Goal: Obtain resource: Download file/media

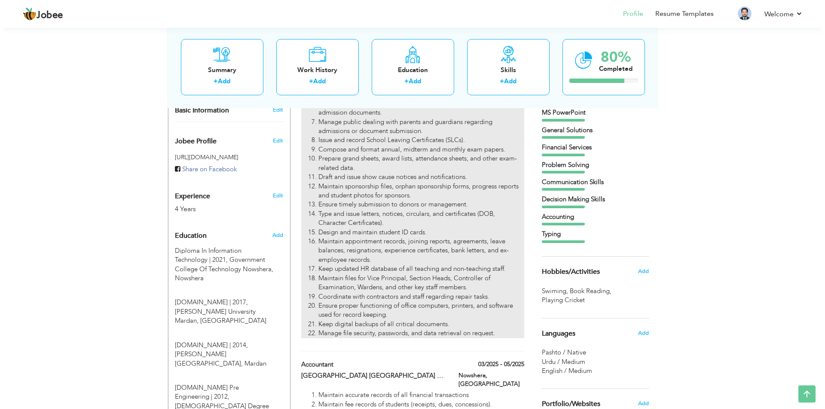
scroll to position [258, 0]
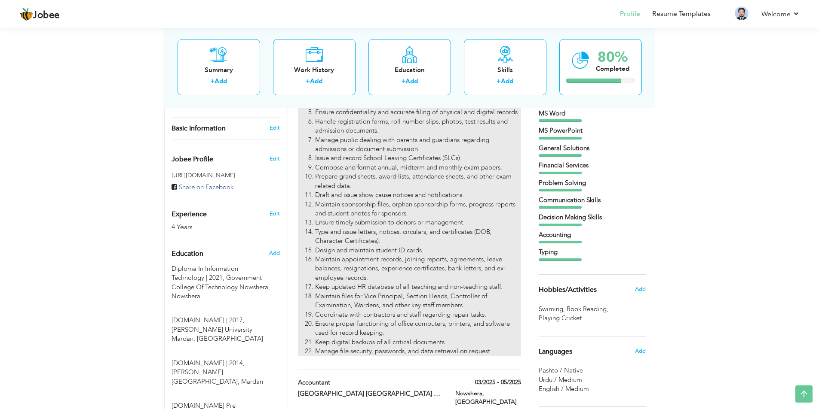
click at [377, 255] on li "Maintain appointment records, joining reports, agreements, leave balances, resi…" at bounding box center [417, 268] width 205 height 27
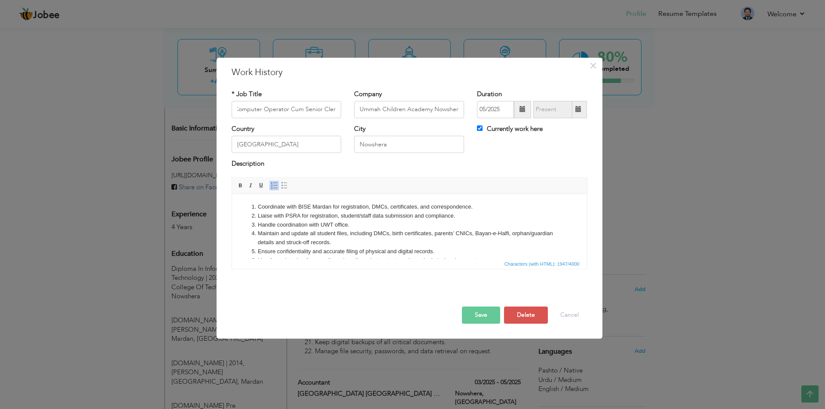
scroll to position [0, 0]
click at [330, 226] on li "Handle coordination with UWT office." at bounding box center [408, 225] width 303 height 9
click at [408, 221] on li "Handle coordination with Ummah welfare Trust office." at bounding box center [408, 225] width 303 height 9
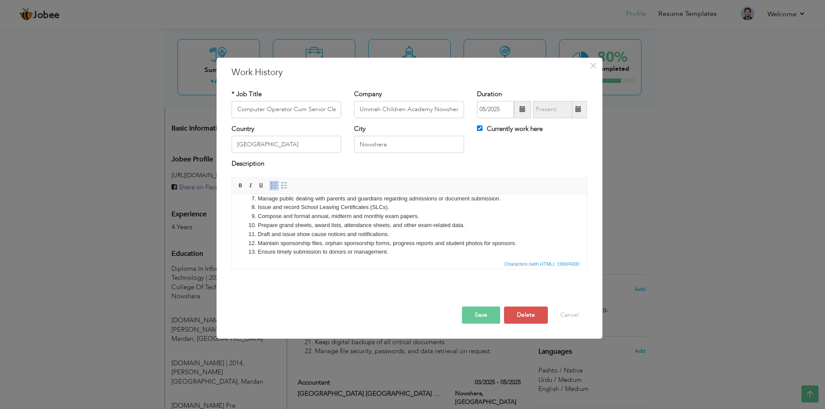
scroll to position [86, 0]
click at [341, 243] on li "Type and issue letters, notices, circulars, and certificates (DOB, Character Ce…" at bounding box center [408, 246] width 303 height 9
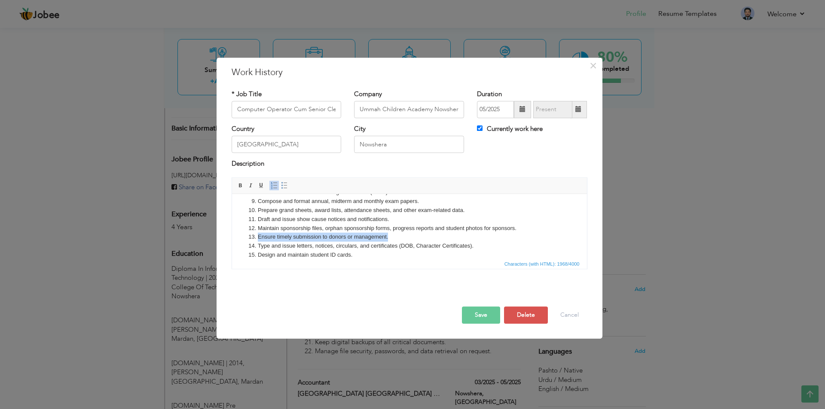
drag, startPoint x: 390, startPoint y: 235, endPoint x: 238, endPoint y: 236, distance: 151.2
click at [238, 236] on html "Coordinate with BISE Mardan for registration, DMCs, certificates, and correspon…" at bounding box center [409, 224] width 355 height 232
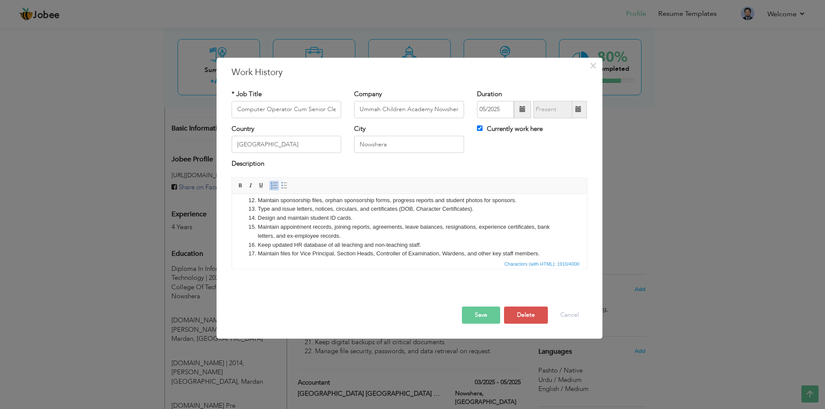
scroll to position [129, 0]
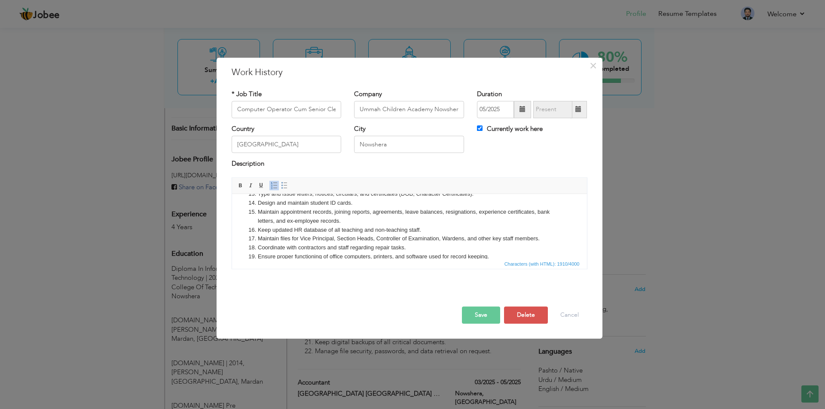
click at [480, 313] on button "Save" at bounding box center [481, 315] width 38 height 17
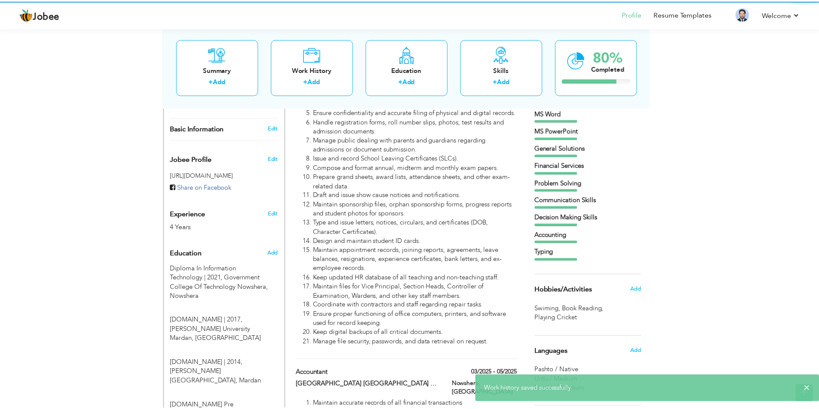
scroll to position [0, 0]
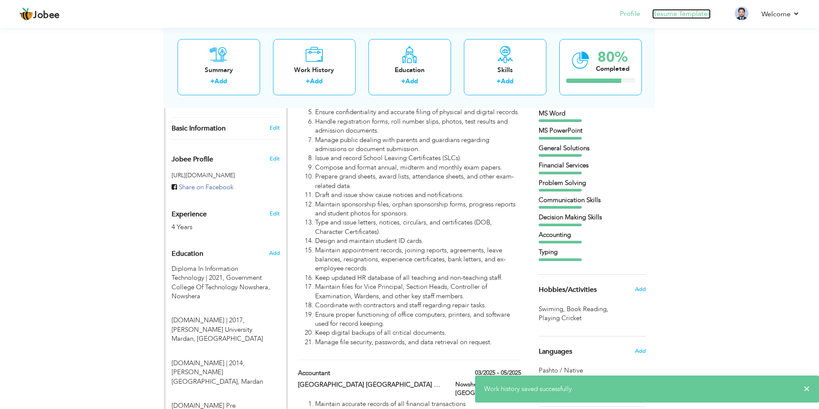
click at [688, 18] on link "Resume Templates" at bounding box center [681, 14] width 58 height 10
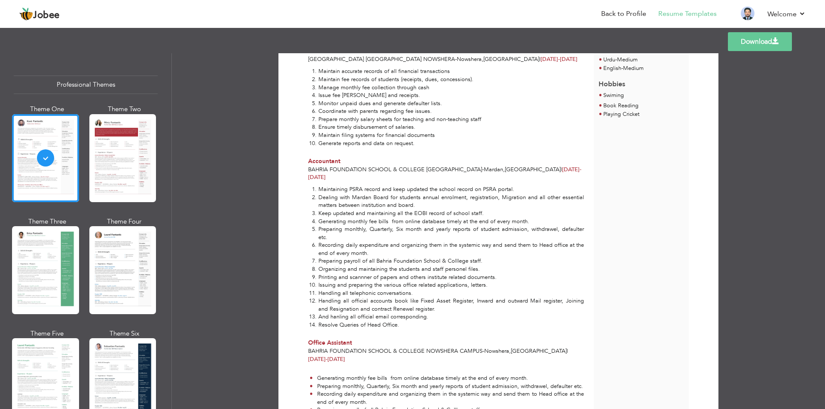
scroll to position [473, 0]
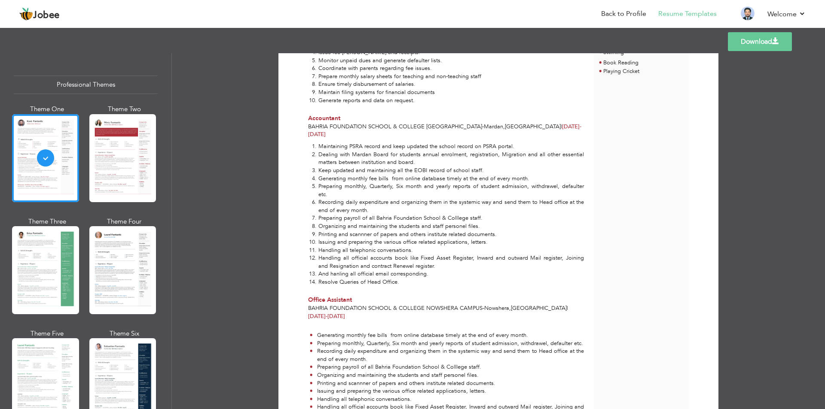
click at [757, 33] on link "Download" at bounding box center [760, 41] width 64 height 19
click at [765, 50] on link "Log off" at bounding box center [766, 58] width 77 height 18
